Goal: Task Accomplishment & Management: Use online tool/utility

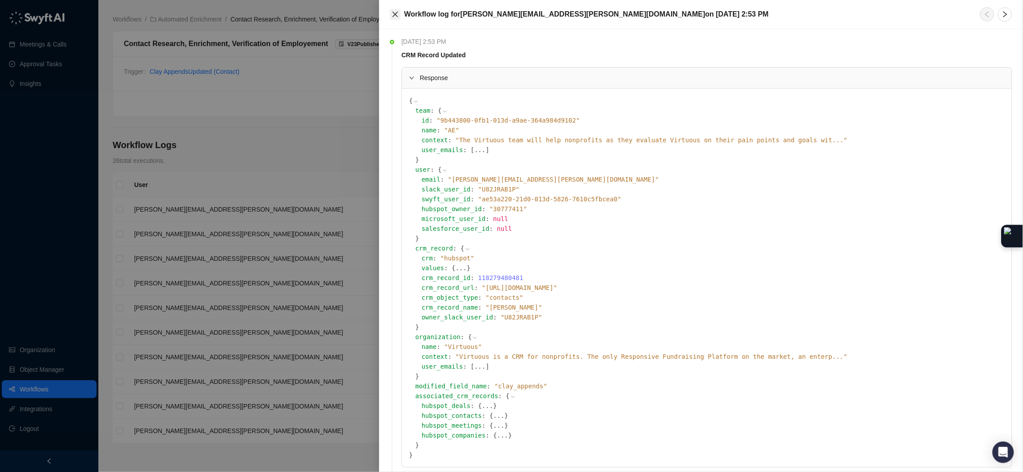
click at [398, 16] on icon "close" at bounding box center [395, 14] width 7 height 7
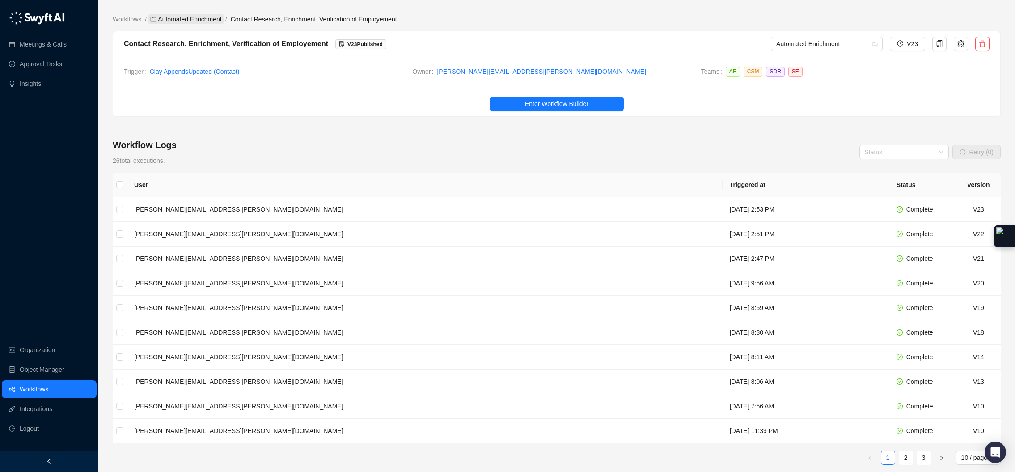
click at [215, 21] on link "Automated Enrichment" at bounding box center [185, 19] width 75 height 10
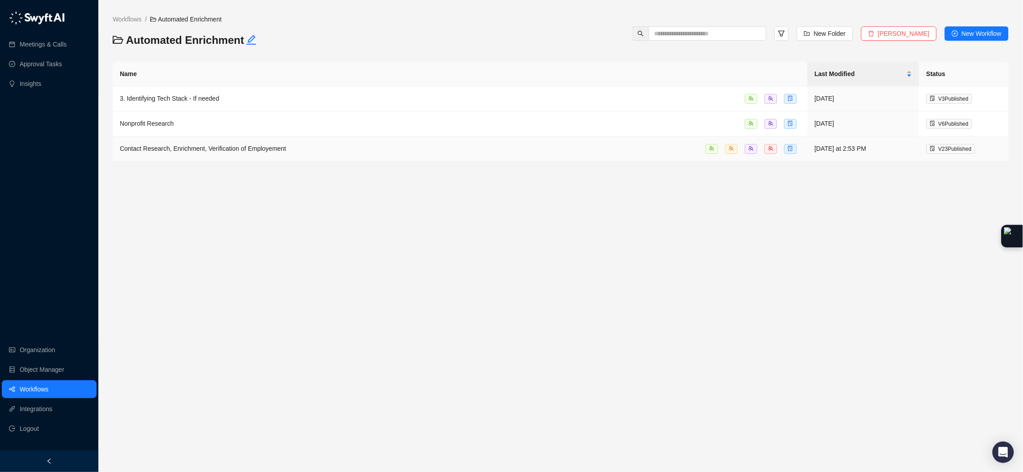
click at [205, 152] on span "Contact Research, Enrichment, Verification of Employement" at bounding box center [203, 148] width 166 height 7
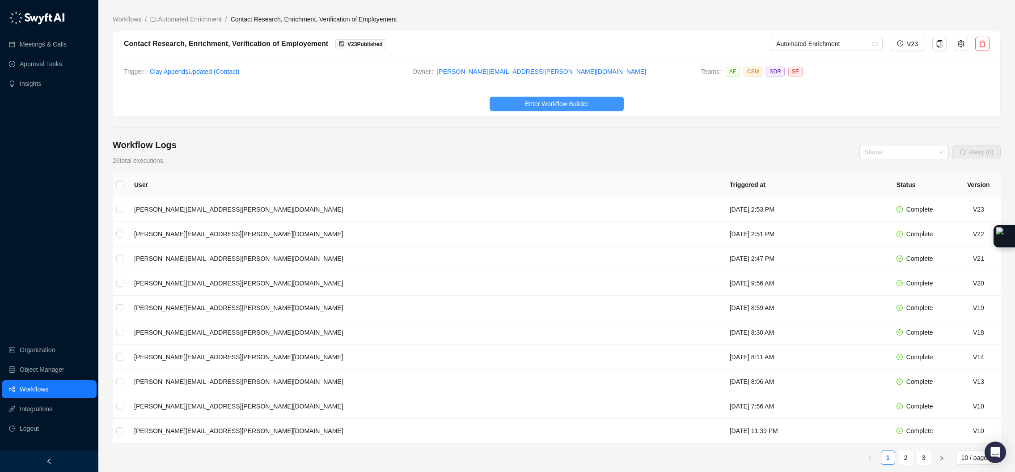
click at [559, 106] on span "Enter Workflow Builder" at bounding box center [557, 104] width 64 height 10
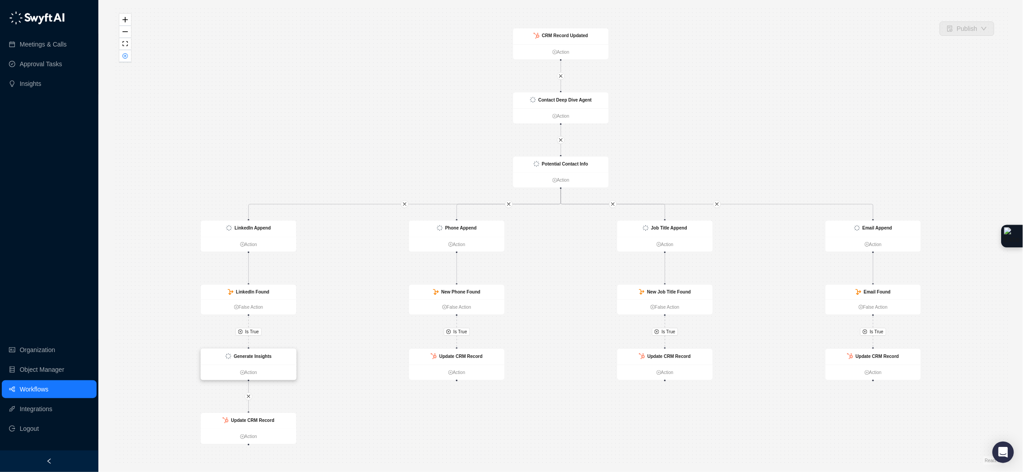
click at [288, 364] on div "Generate Insights" at bounding box center [249, 357] width 96 height 16
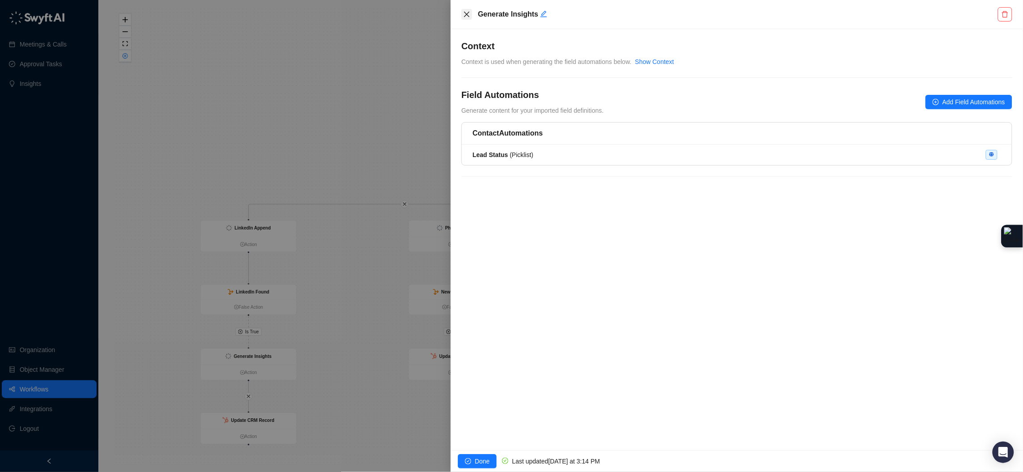
click at [467, 16] on icon "close" at bounding box center [466, 14] width 7 height 7
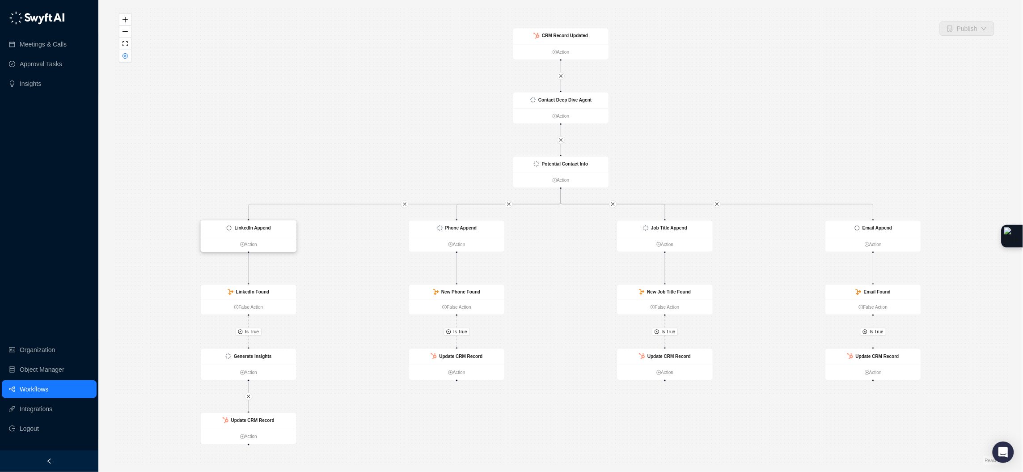
click at [285, 228] on div "LinkedIn Append" at bounding box center [249, 229] width 96 height 16
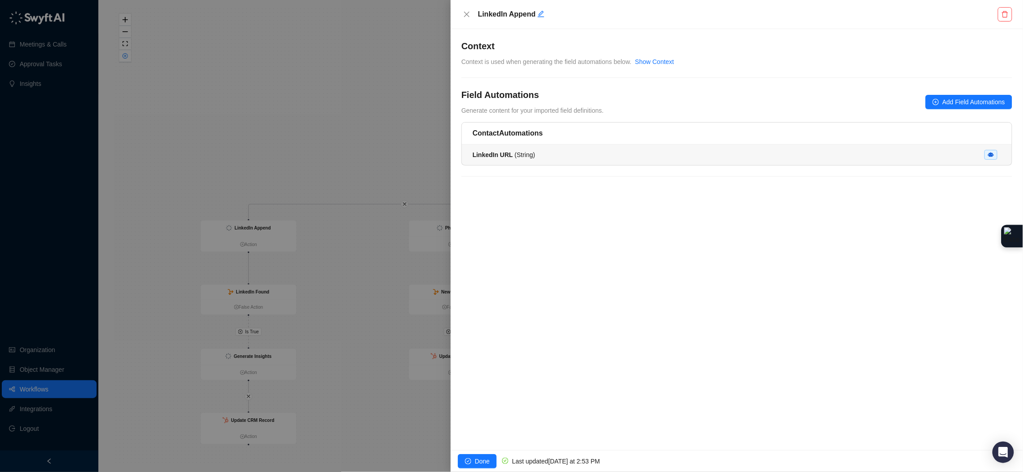
click at [616, 152] on div "LinkedIn URL ( String )" at bounding box center [737, 155] width 529 height 10
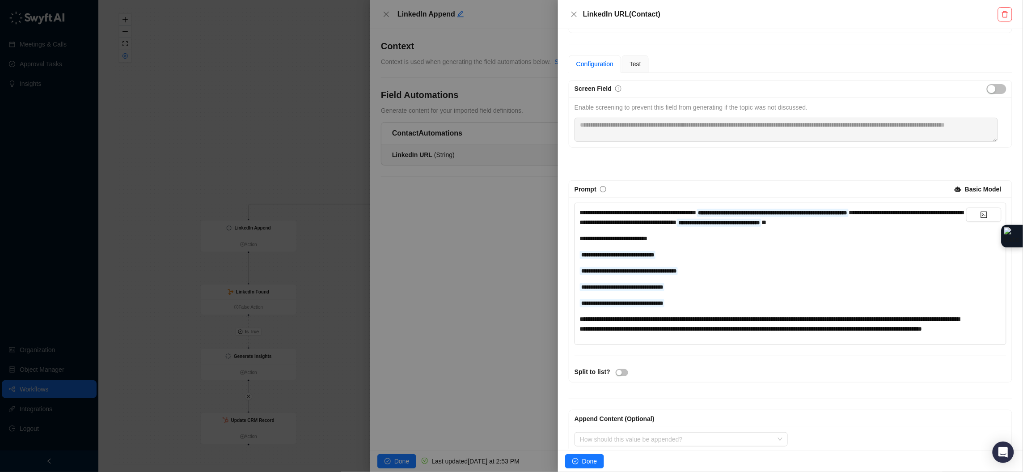
scroll to position [69, 0]
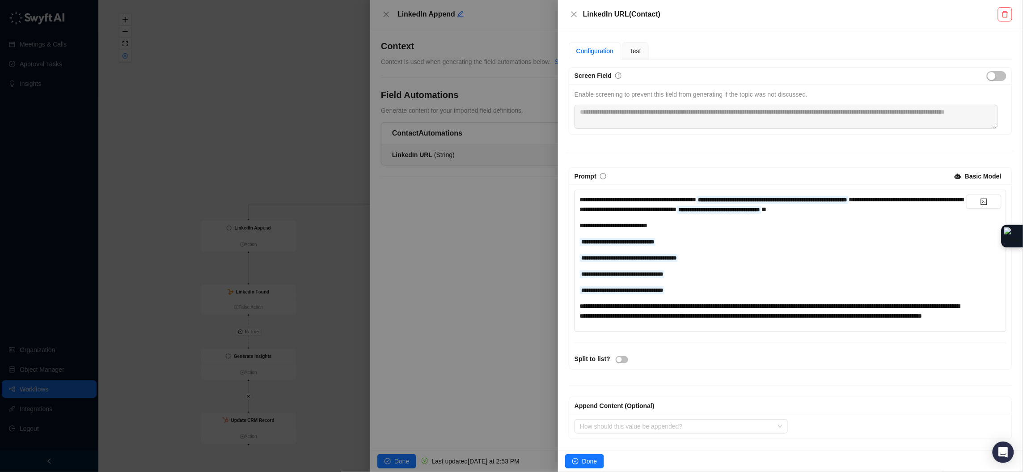
click at [321, 165] on div at bounding box center [511, 236] width 1023 height 472
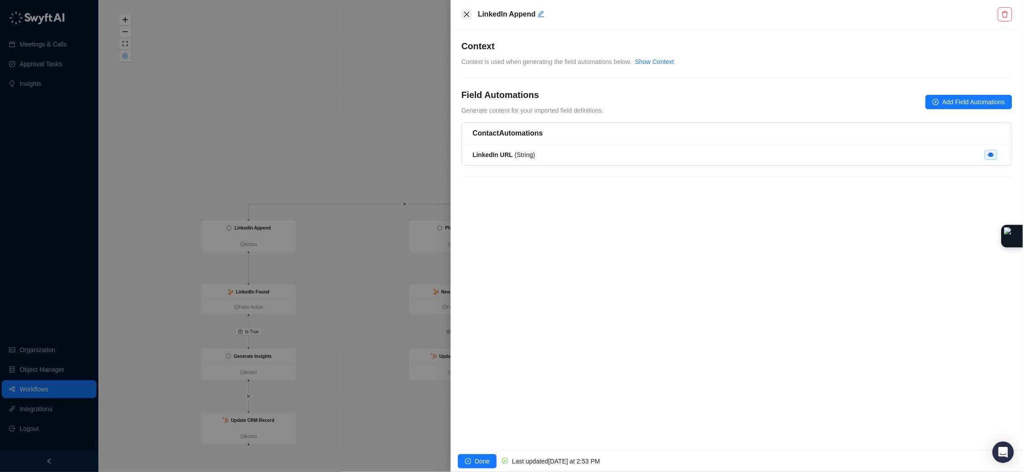
click at [467, 14] on icon "close" at bounding box center [466, 14] width 7 height 7
